Goal: Information Seeking & Learning: Learn about a topic

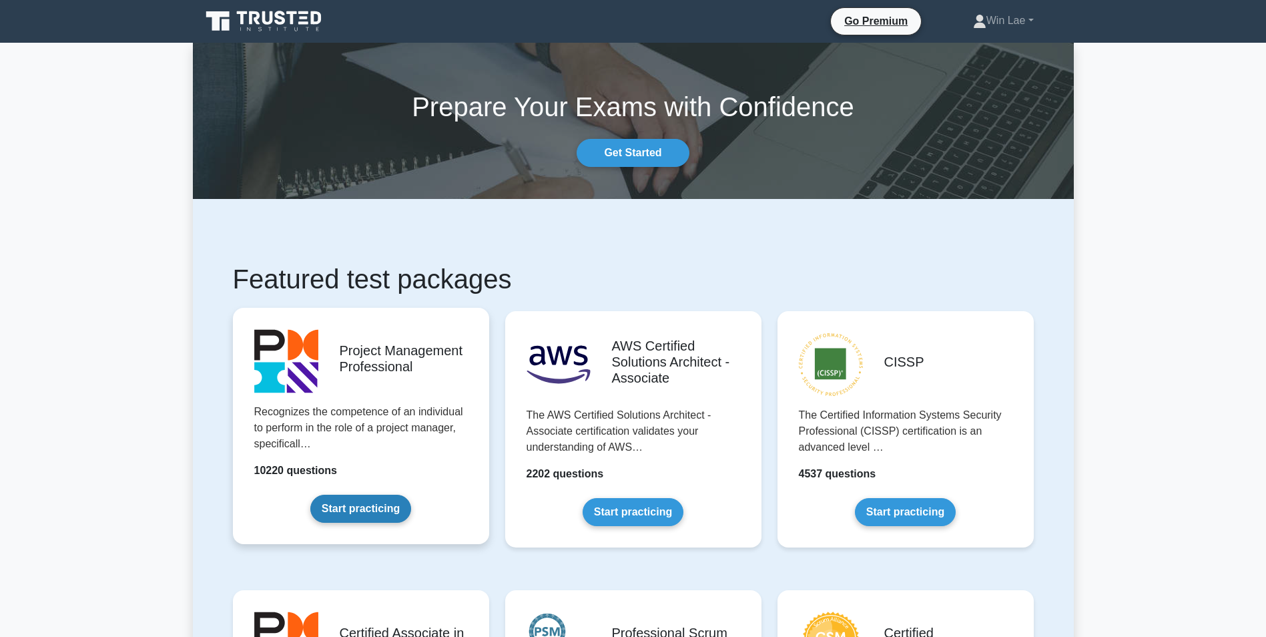
click at [351, 505] on link "Start practicing" at bounding box center [360, 509] width 101 height 28
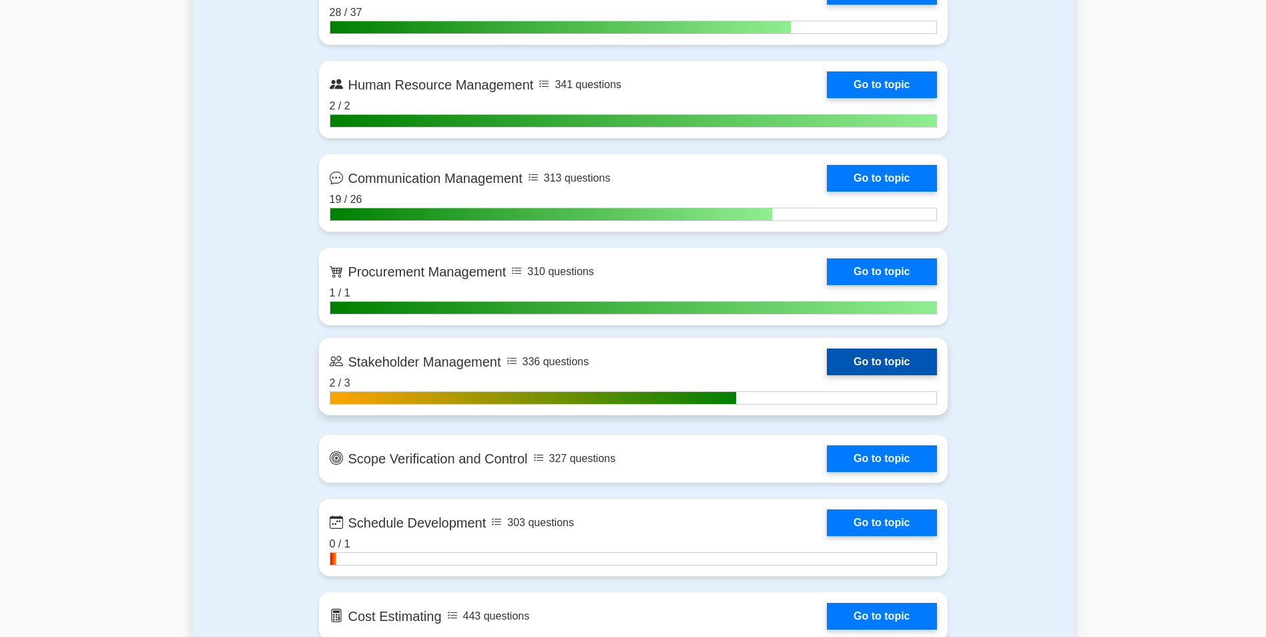
scroll to position [1335, 0]
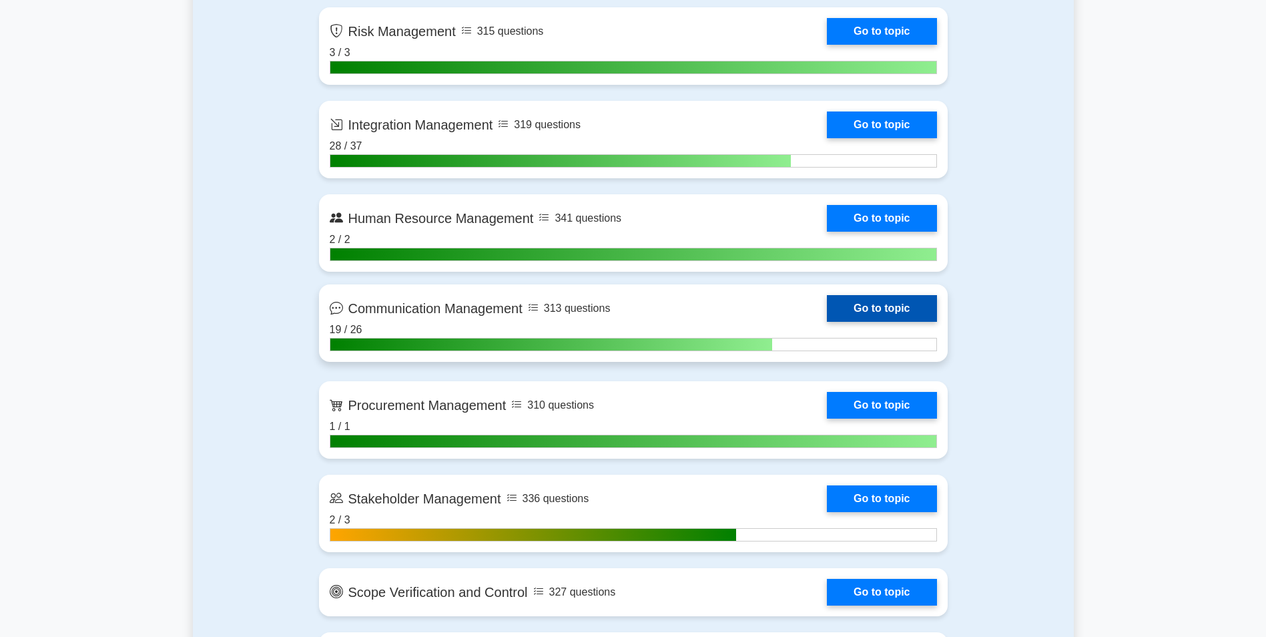
click at [889, 314] on link "Go to topic" at bounding box center [881, 308] width 109 height 27
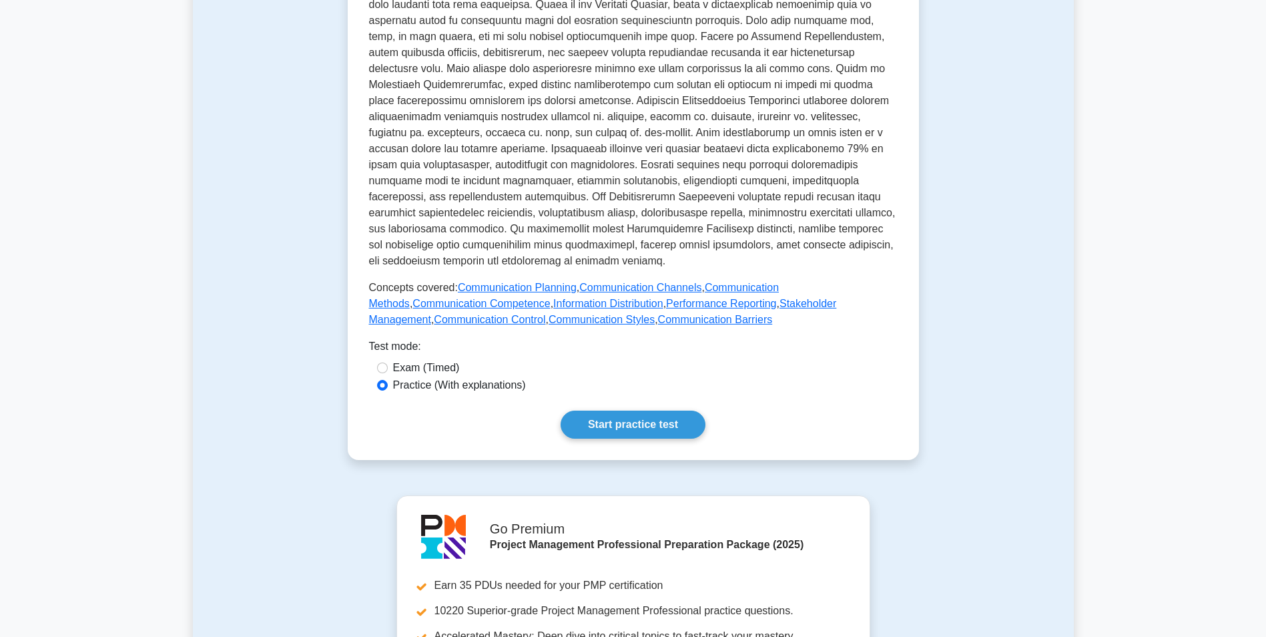
scroll to position [400, 0]
